Goal: Information Seeking & Learning: Understand process/instructions

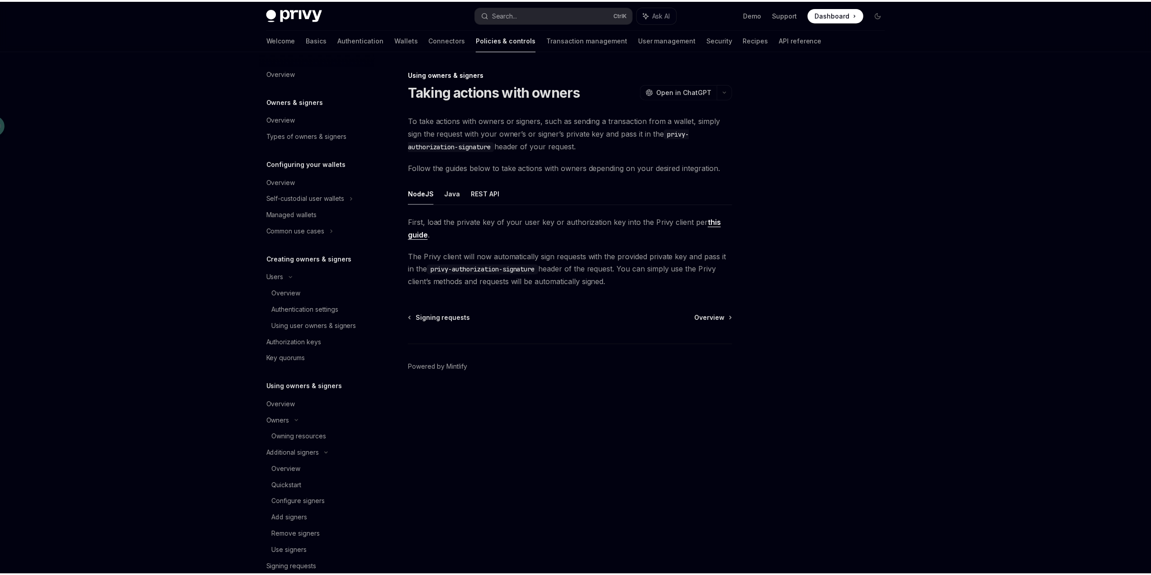
scroll to position [134, 0]
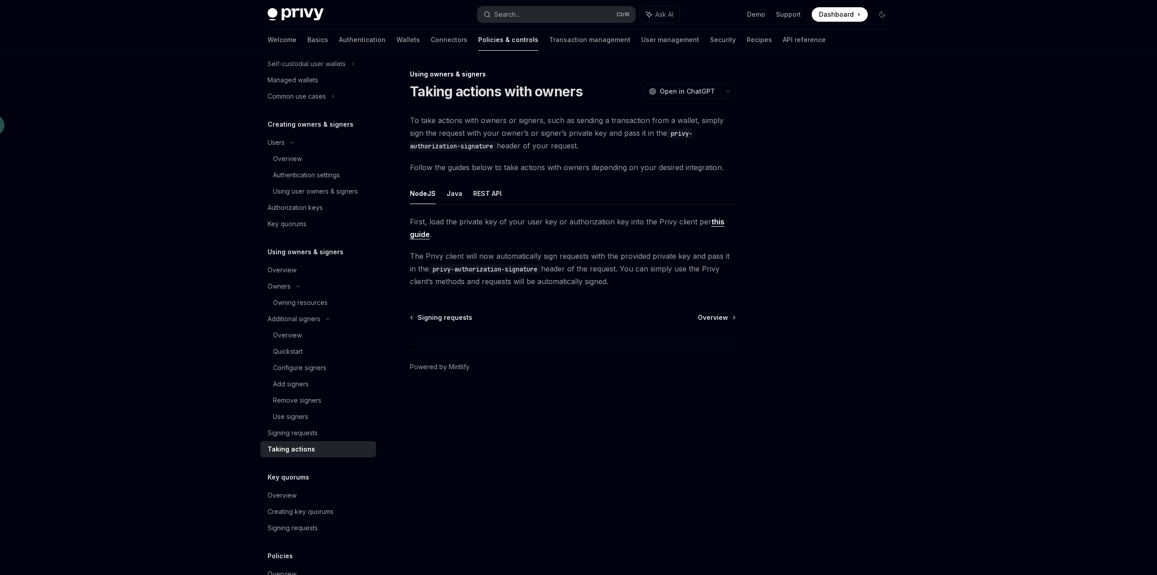
click at [826, 314] on div at bounding box center [828, 322] width 137 height 506
click at [900, 282] on div "Overview Owners & signers Overview Types of owners & signers Configuring your w…" at bounding box center [579, 313] width 666 height 524
click at [291, 302] on div "Owning resources" at bounding box center [300, 302] width 55 height 11
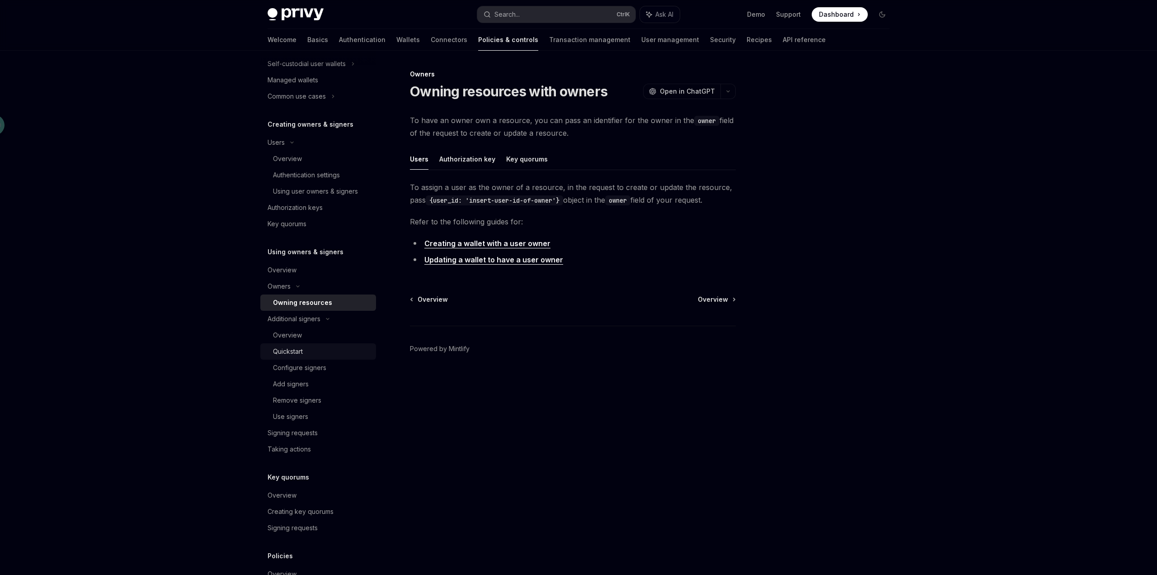
click at [306, 353] on div "Quickstart" at bounding box center [322, 351] width 98 height 11
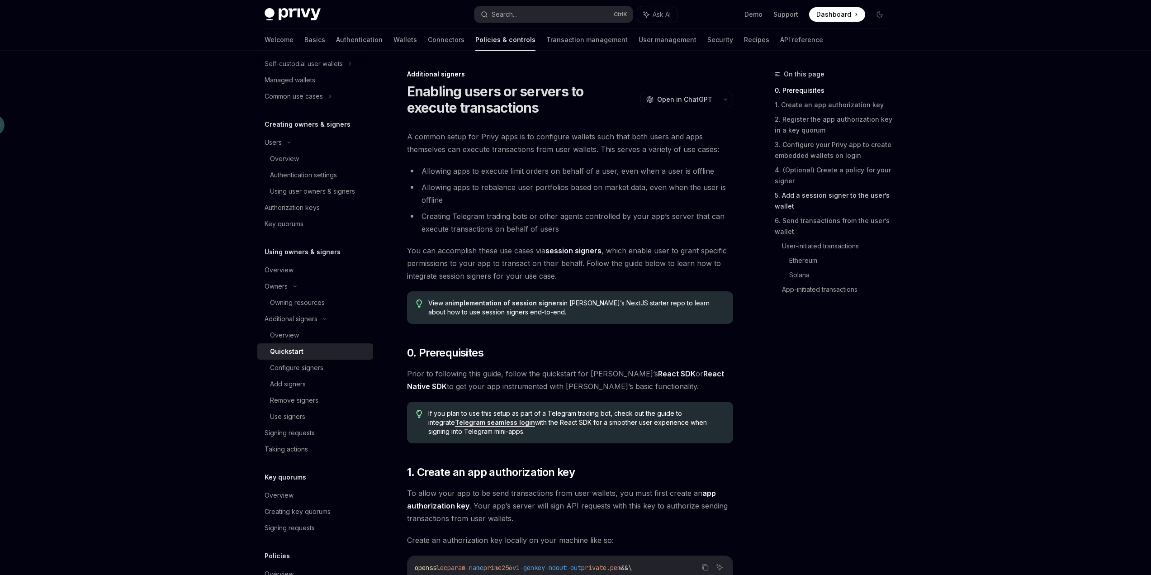
click at [839, 195] on link "5. Add a session signer to the user’s wallet" at bounding box center [834, 200] width 119 height 25
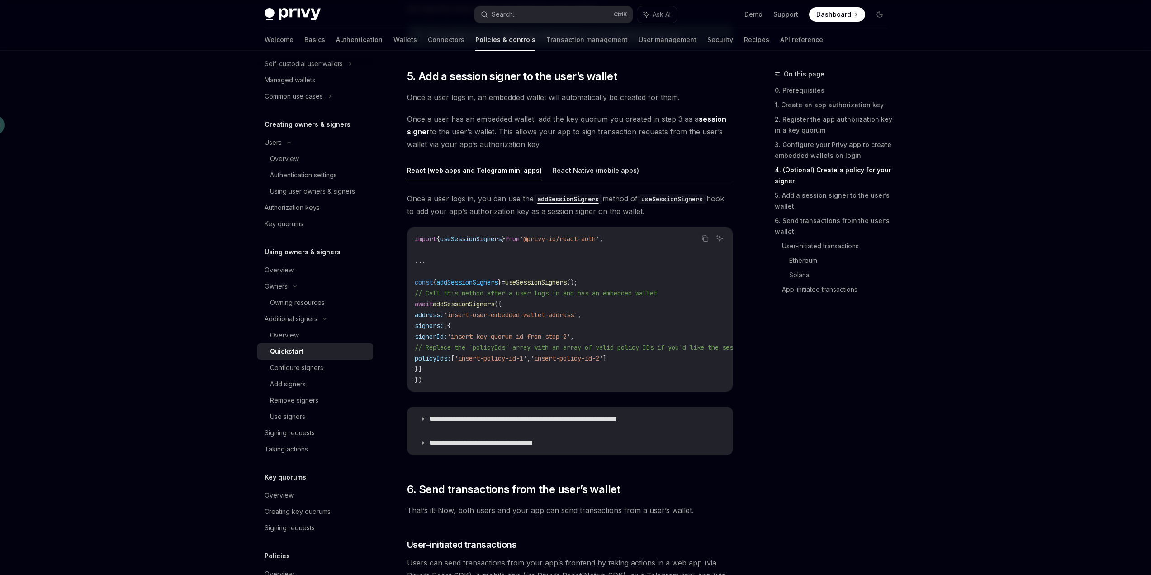
scroll to position [1367, 0]
click at [613, 171] on button "React Native (mobile apps)" at bounding box center [596, 169] width 86 height 21
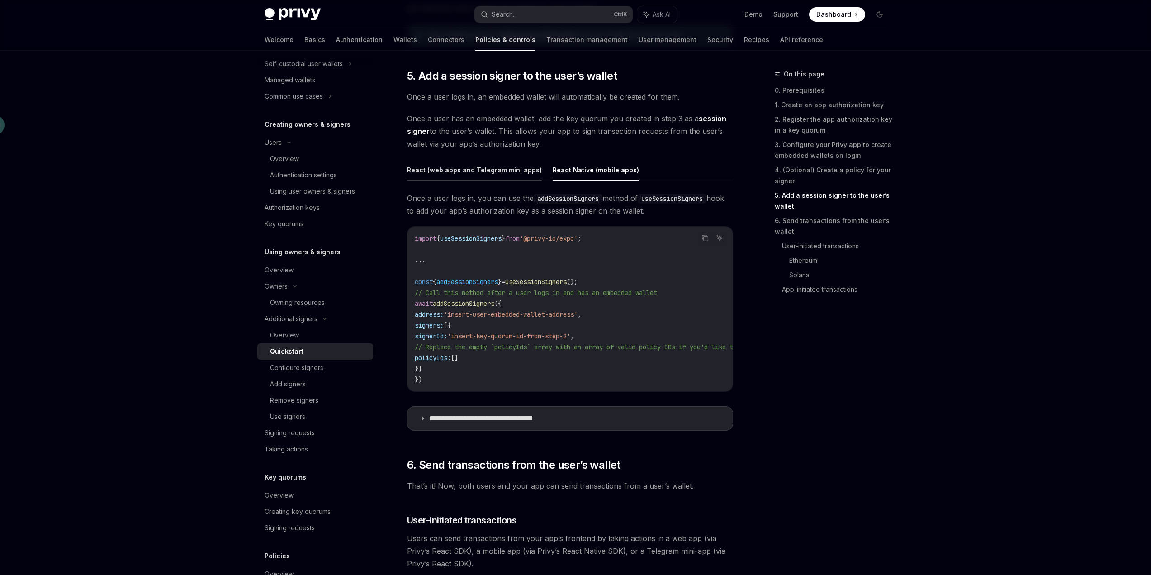
click at [491, 177] on button "React (web apps and Telegram mini apps)" at bounding box center [474, 169] width 135 height 21
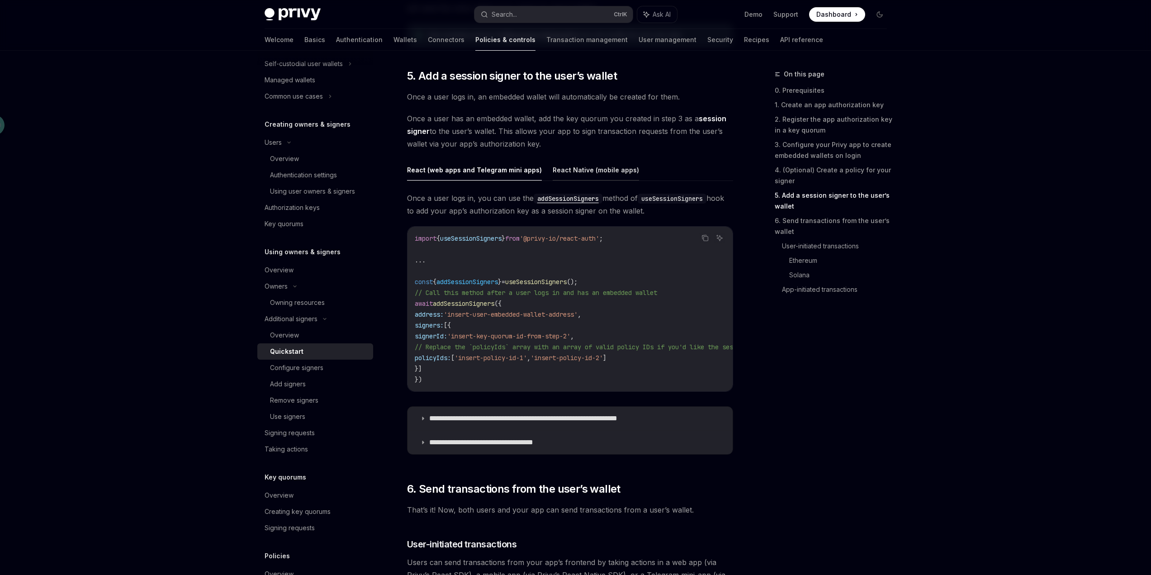
click at [562, 176] on button "React Native (mobile apps)" at bounding box center [596, 169] width 86 height 21
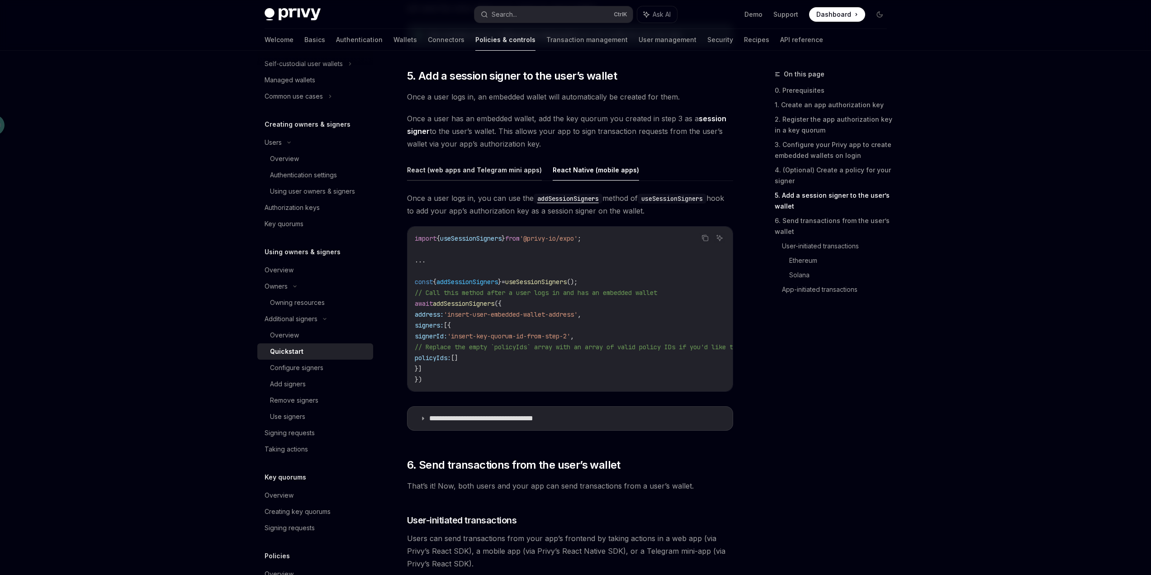
click at [486, 173] on button "React (web apps and Telegram mini apps)" at bounding box center [474, 169] width 135 height 21
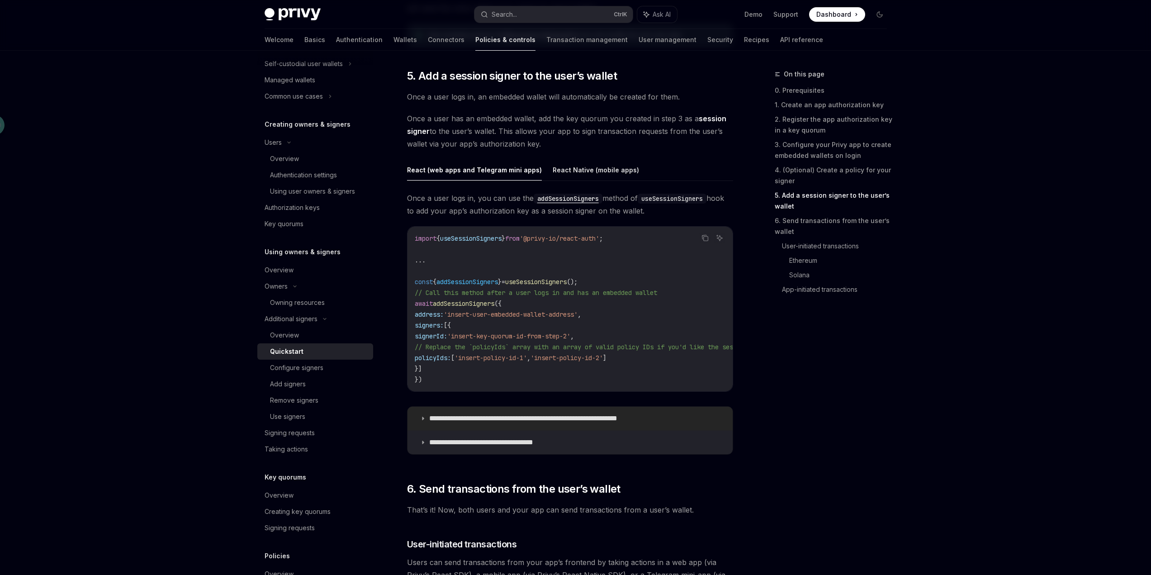
click at [580, 418] on p "**********" at bounding box center [545, 418] width 232 height 9
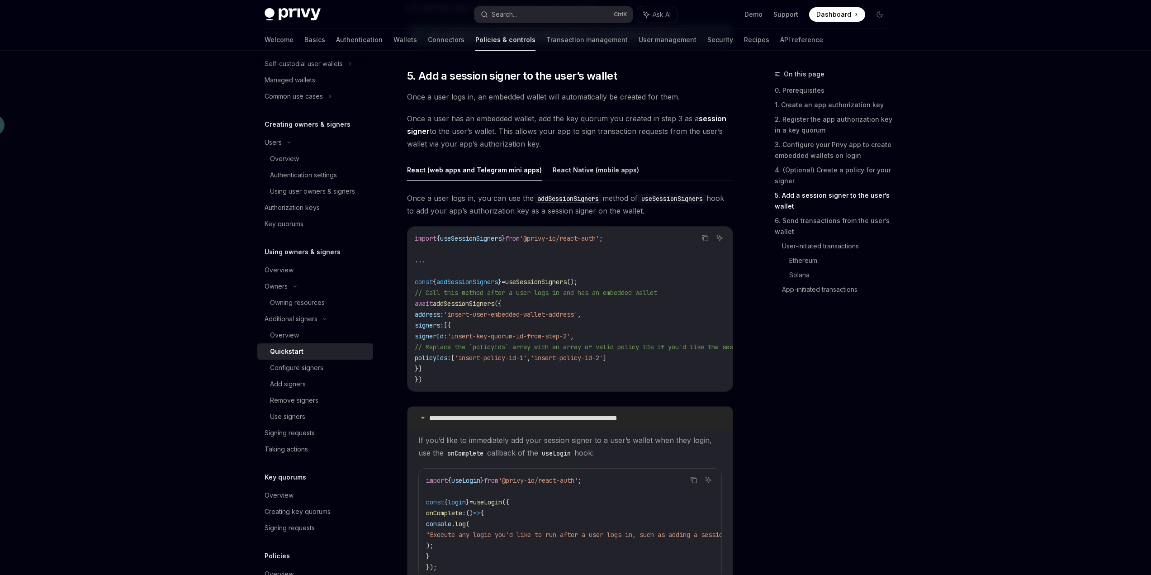
click at [580, 418] on p "**********" at bounding box center [545, 418] width 232 height 9
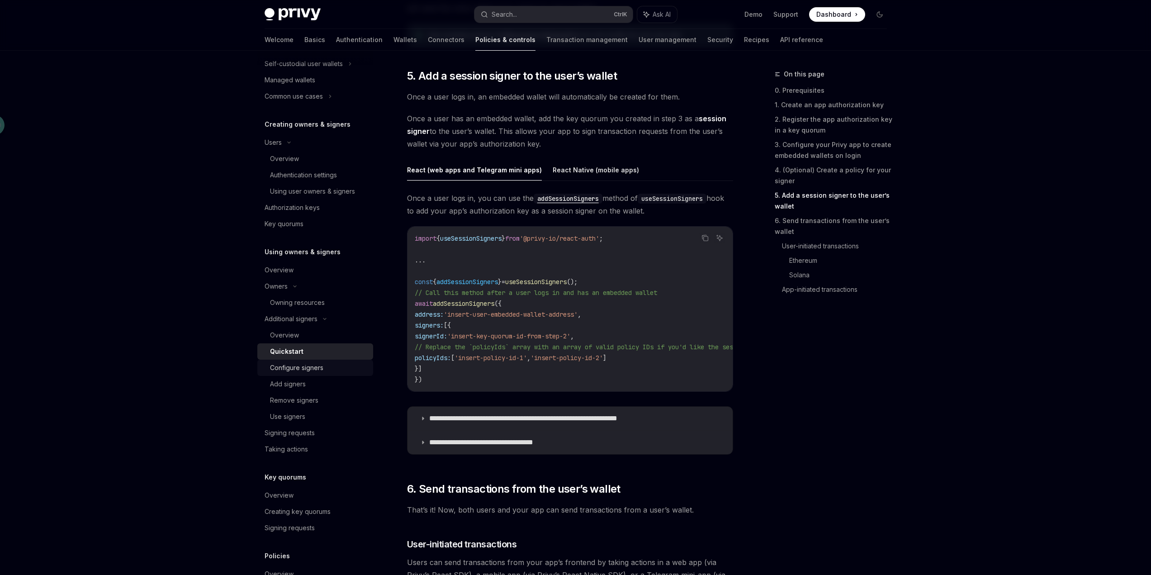
click at [335, 365] on div "Configure signers" at bounding box center [319, 367] width 98 height 11
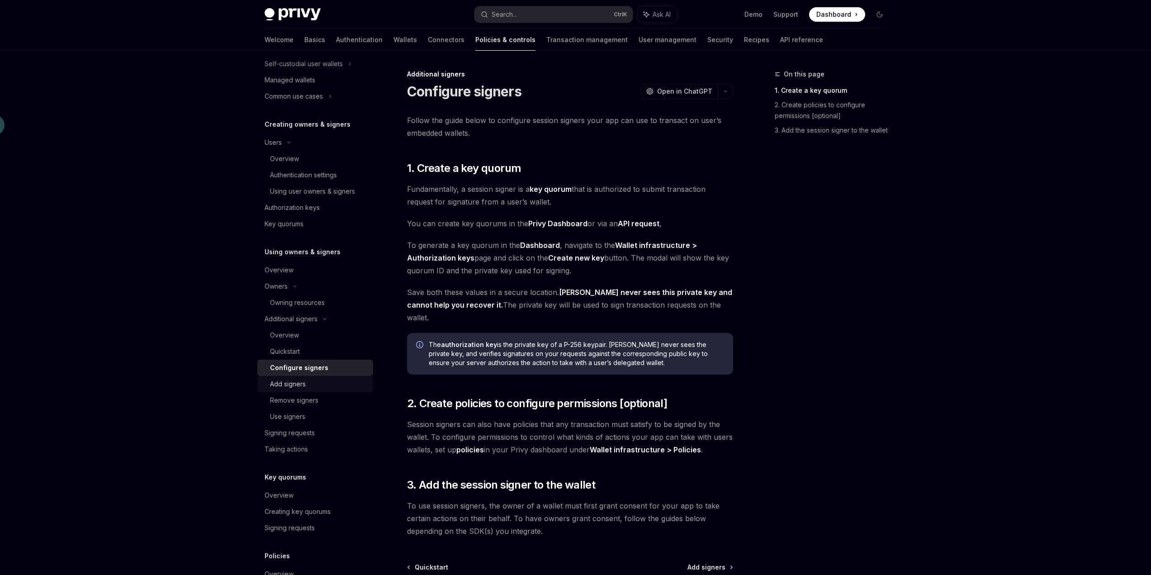
click at [324, 386] on div "Add signers" at bounding box center [319, 383] width 98 height 11
type textarea "*"
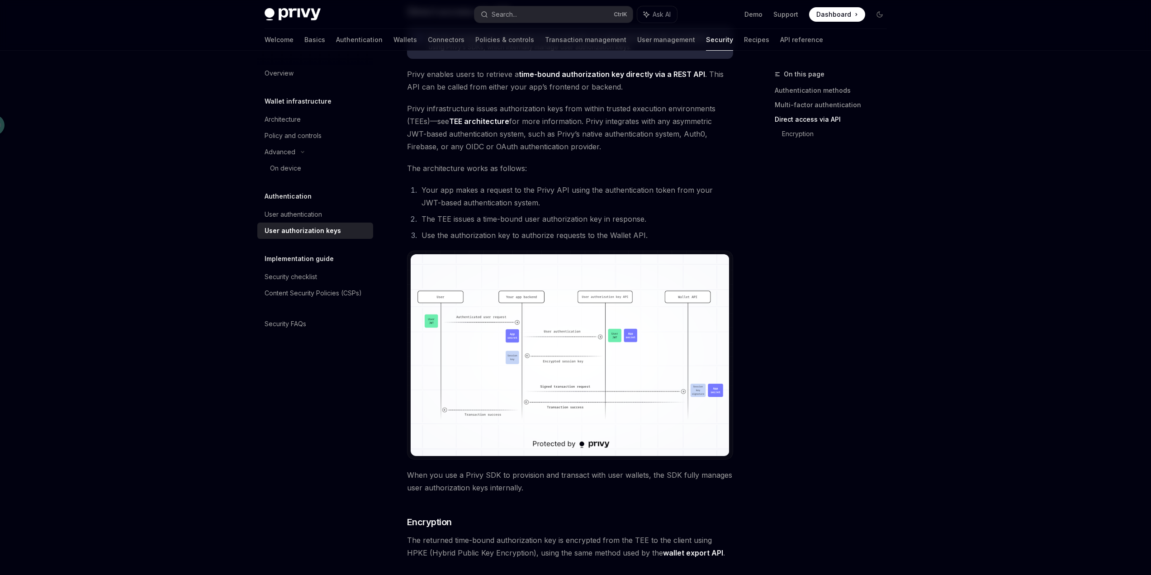
scroll to position [497, 0]
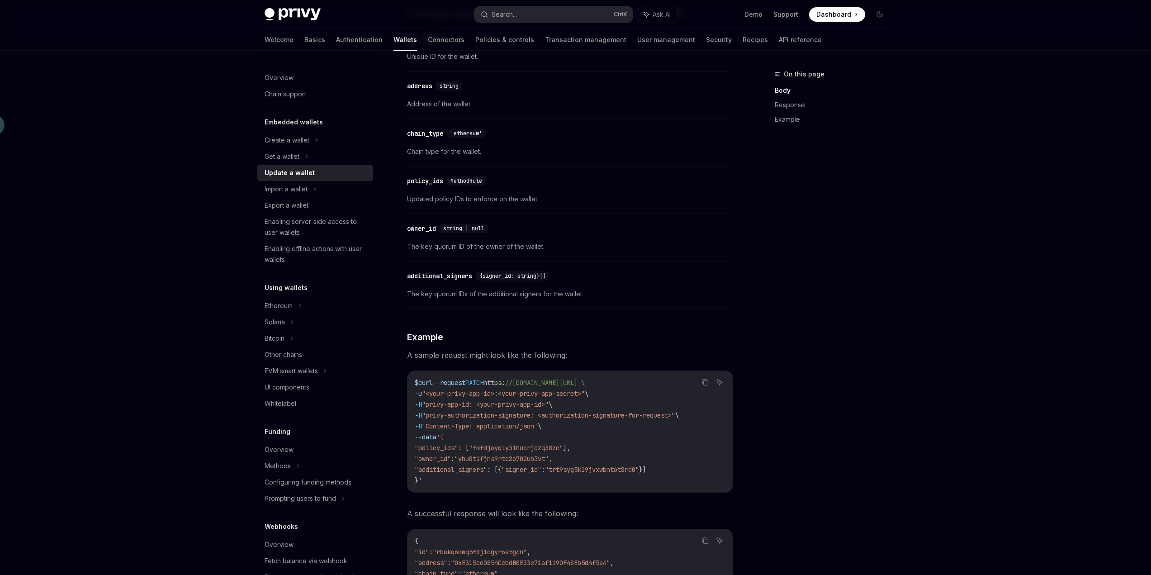
scroll to position [769, 0]
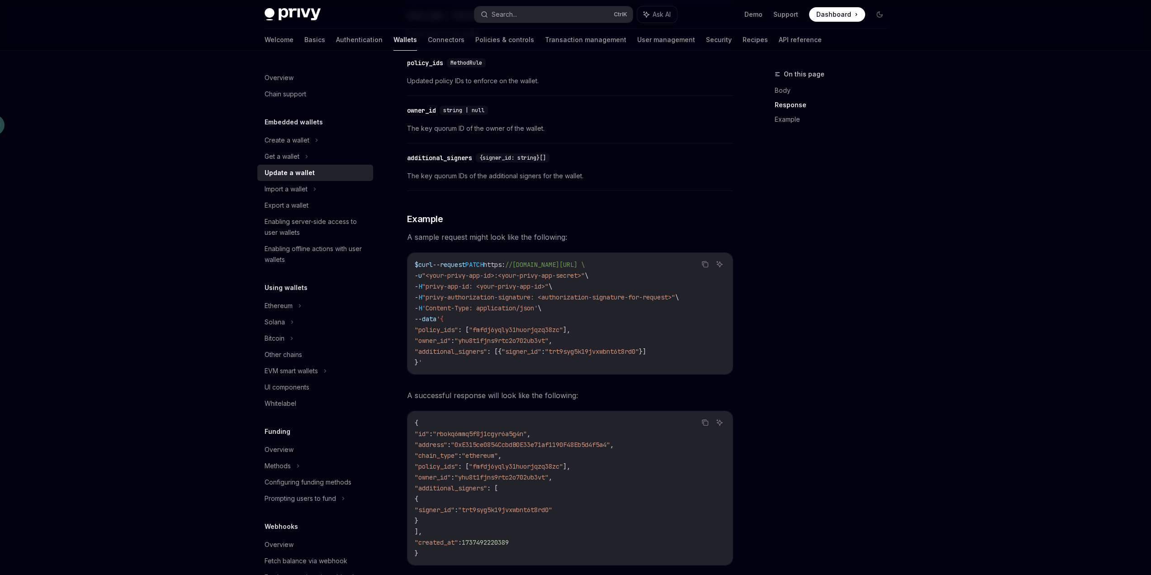
click at [783, 328] on div "On this page Body Response Example" at bounding box center [824, 322] width 137 height 506
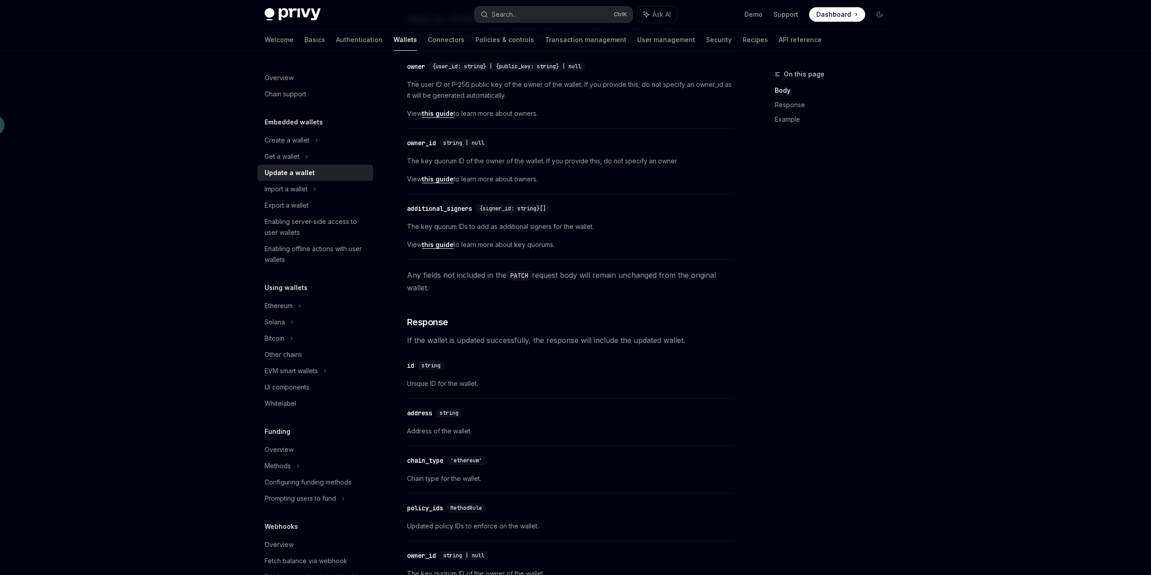
scroll to position [0, 0]
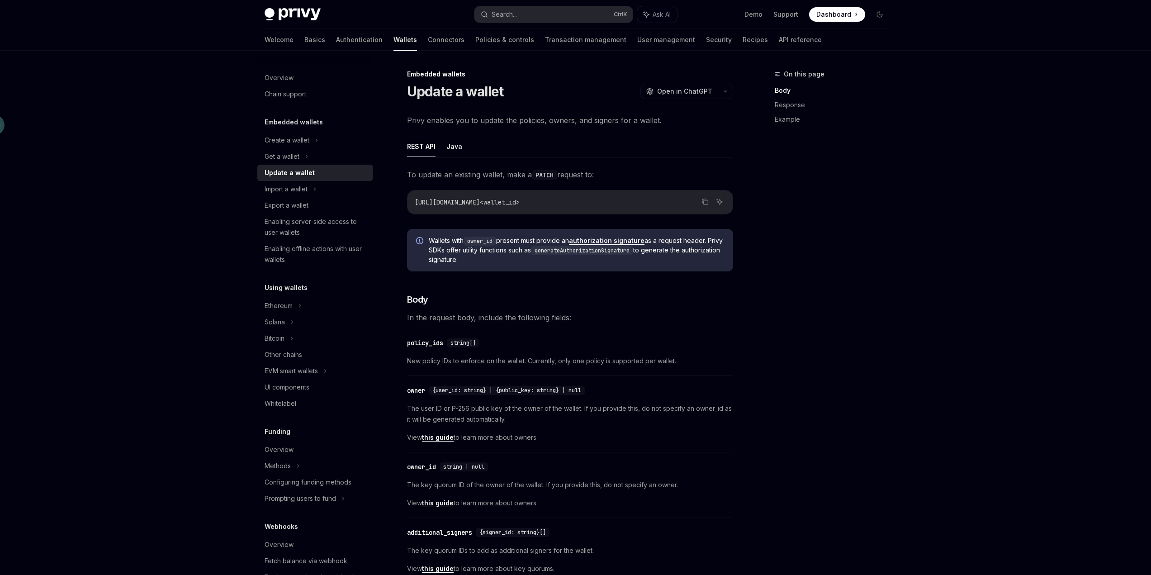
drag, startPoint x: 657, startPoint y: 239, endPoint x: 713, endPoint y: 255, distance: 57.4
click at [713, 255] on span "Wallets with owner_id present must provide an authorization signature as a requ…" at bounding box center [576, 250] width 295 height 28
click at [885, 272] on div "On this page Body Response Example" at bounding box center [824, 322] width 137 height 506
click at [633, 251] on code "generateAuthorizationSignature" at bounding box center [582, 250] width 102 height 9
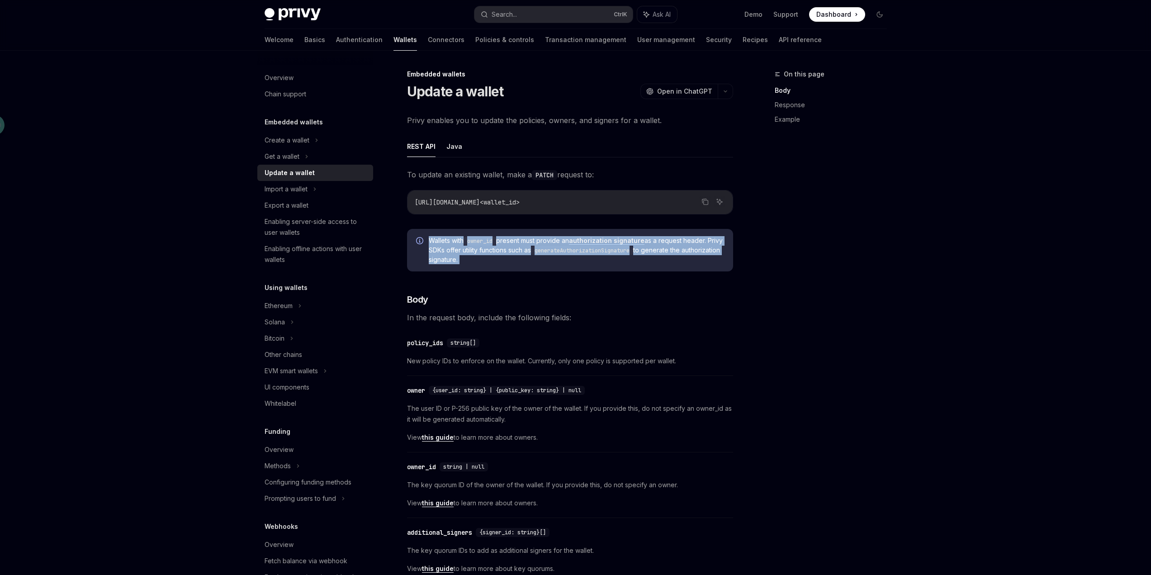
click at [633, 251] on code "generateAuthorizationSignature" at bounding box center [582, 250] width 102 height 9
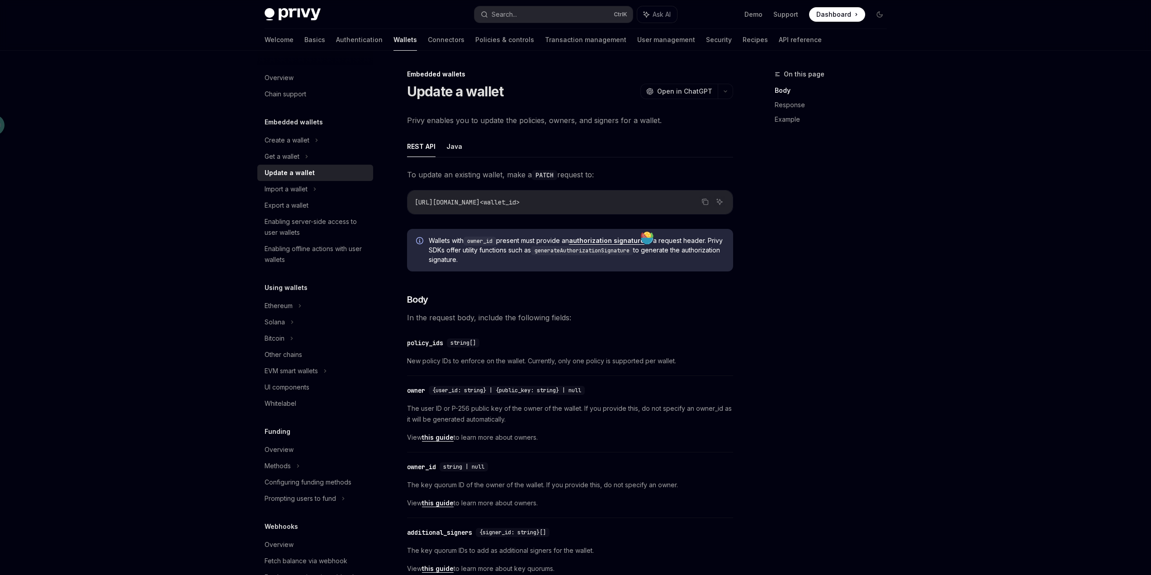
click at [870, 329] on div "On this page Body Response Example" at bounding box center [824, 322] width 137 height 506
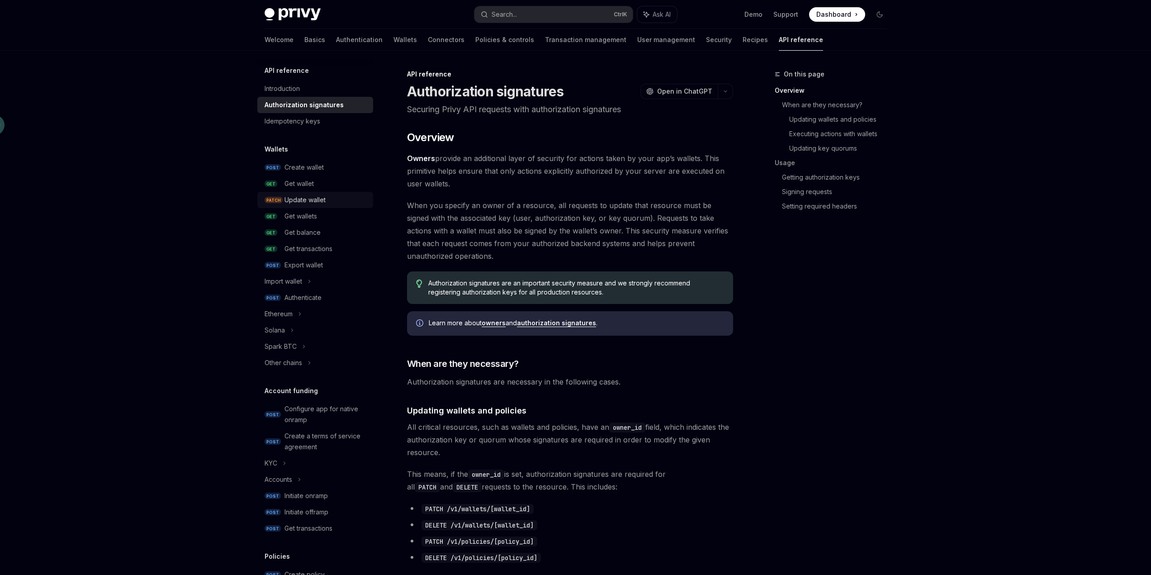
click at [326, 201] on div "Update wallet" at bounding box center [325, 199] width 83 height 11
type textarea "*"
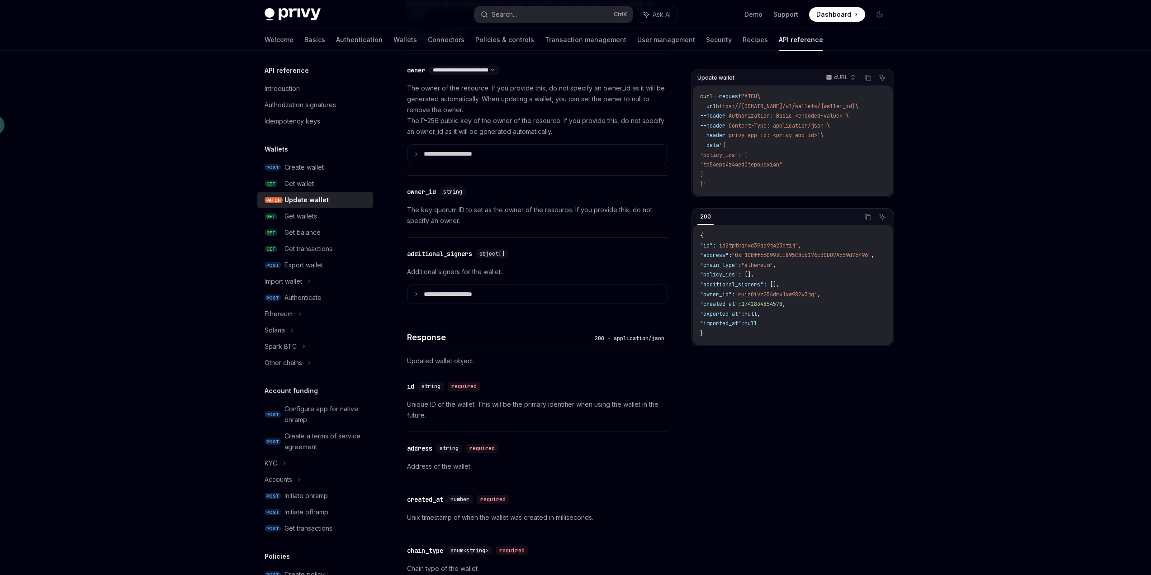
scroll to position [678, 0]
